Goal: Task Accomplishment & Management: Manage account settings

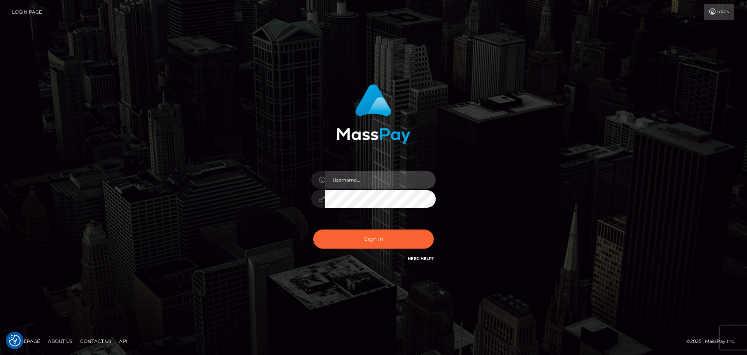
click at [369, 183] on input "text" at bounding box center [380, 180] width 111 height 18
type input "paul.billett"
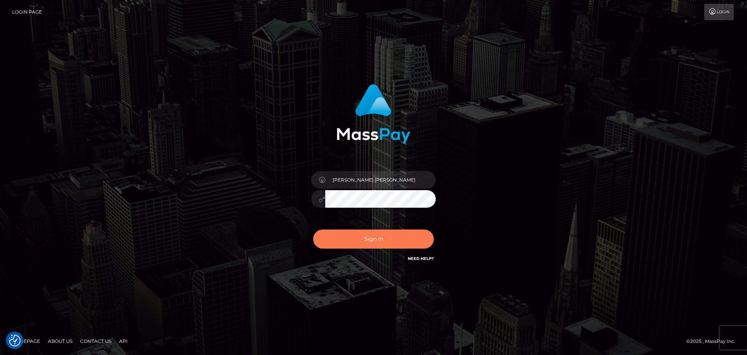
click at [383, 244] on button "Sign in" at bounding box center [373, 238] width 121 height 19
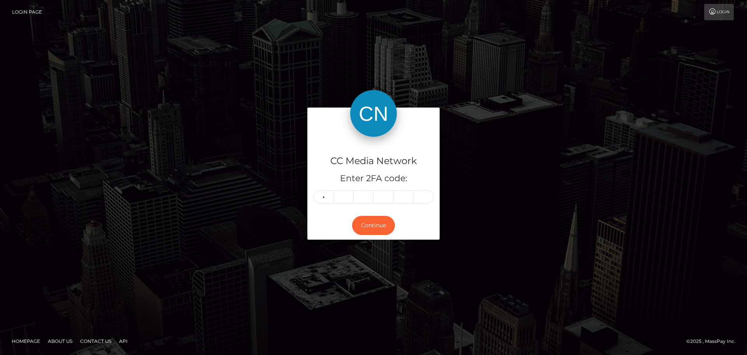
type input "7"
type input "5"
type input "2"
type input "0"
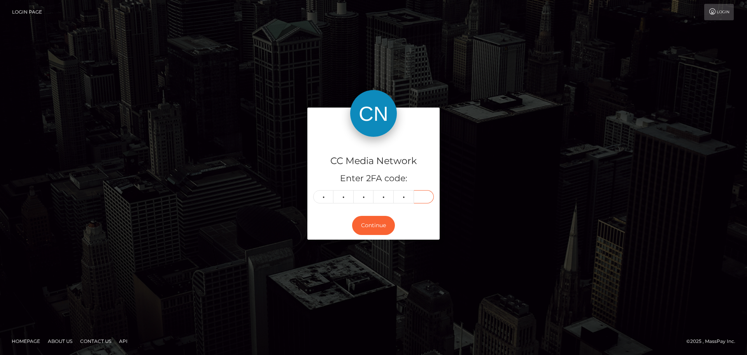
type input "5"
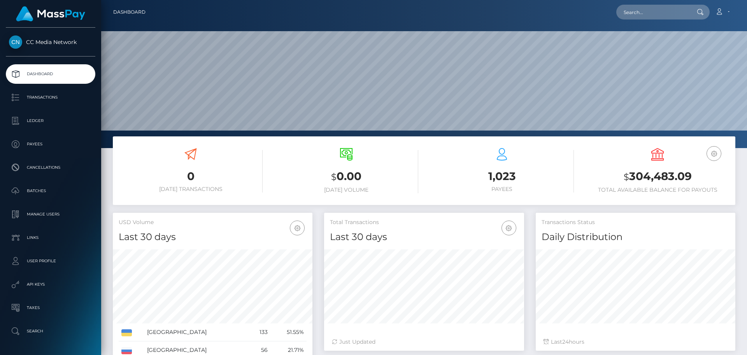
scroll to position [138, 200]
click at [45, 70] on p "Dashboard" at bounding box center [50, 74] width 83 height 12
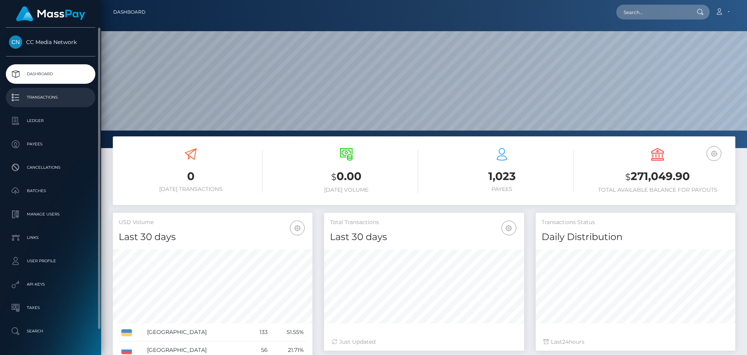
click at [43, 98] on p "Transactions" at bounding box center [50, 97] width 83 height 12
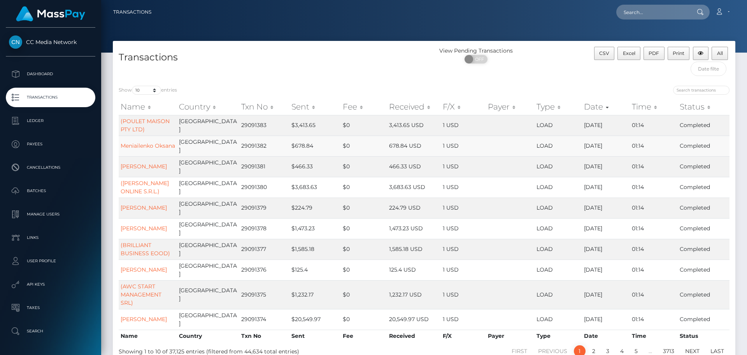
scroll to position [37, 0]
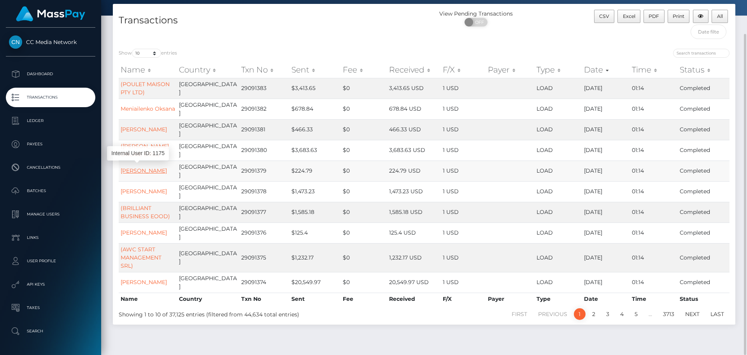
click at [145, 168] on link "[PERSON_NAME]" at bounding box center [144, 170] width 46 height 7
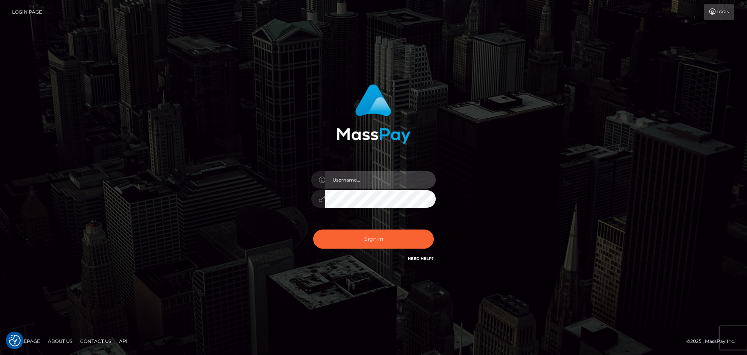
click at [373, 178] on input "text" at bounding box center [380, 180] width 111 height 18
type input "paul.billett"
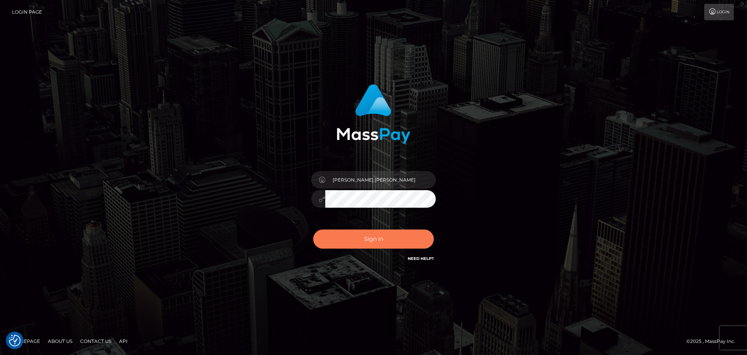
click at [373, 236] on button "Sign in" at bounding box center [373, 238] width 121 height 19
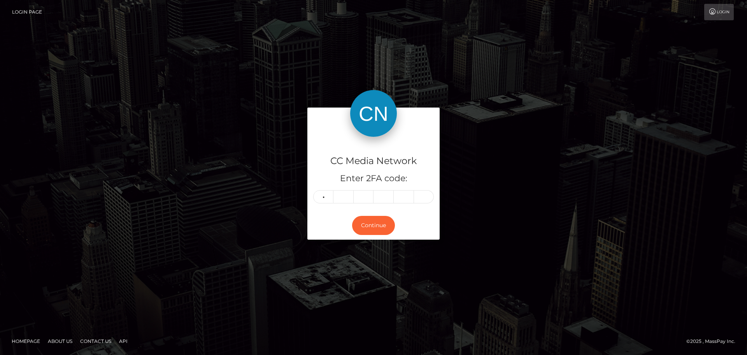
type input "6"
type input "8"
type input "3"
type input "6"
type input "3"
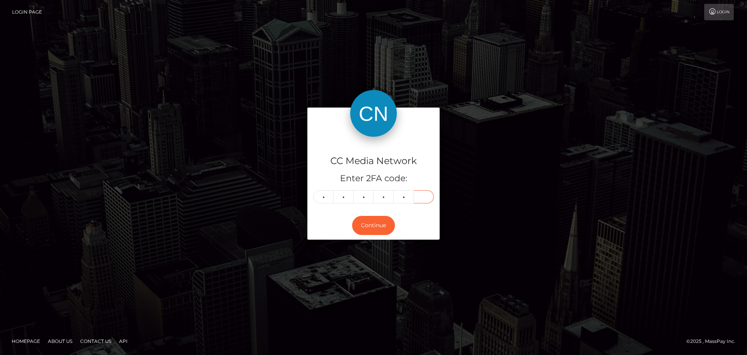
type input "9"
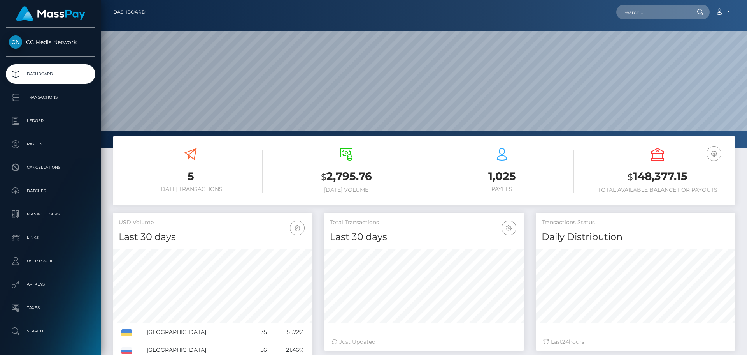
scroll to position [138, 200]
